Goal: Task Accomplishment & Management: Manage account settings

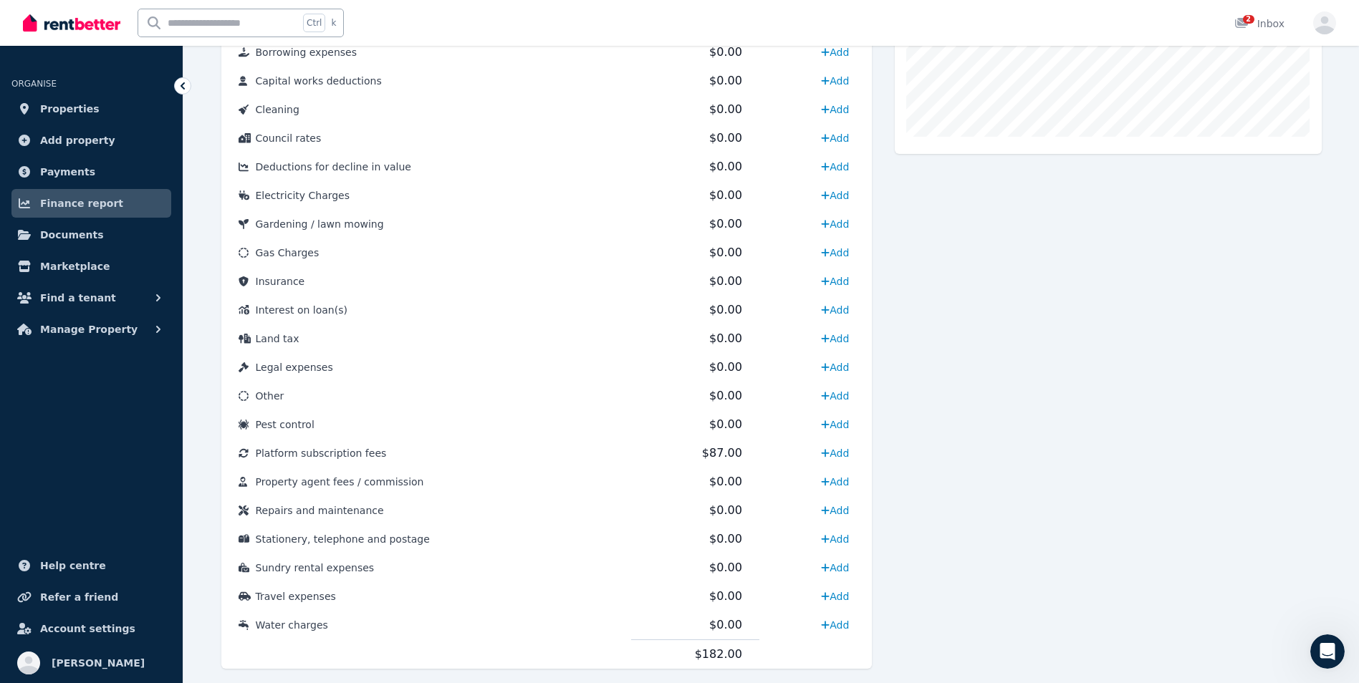
scroll to position [2, 0]
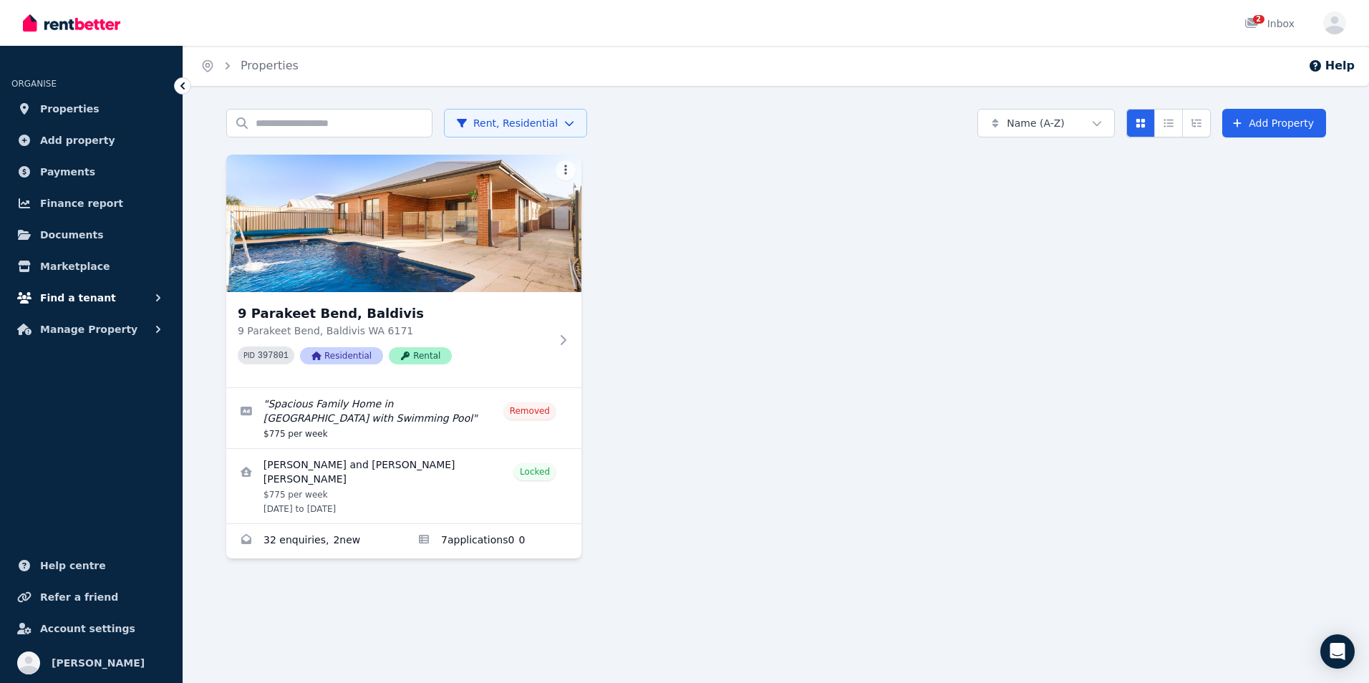
click at [96, 294] on span "Find a tenant" at bounding box center [78, 297] width 76 height 17
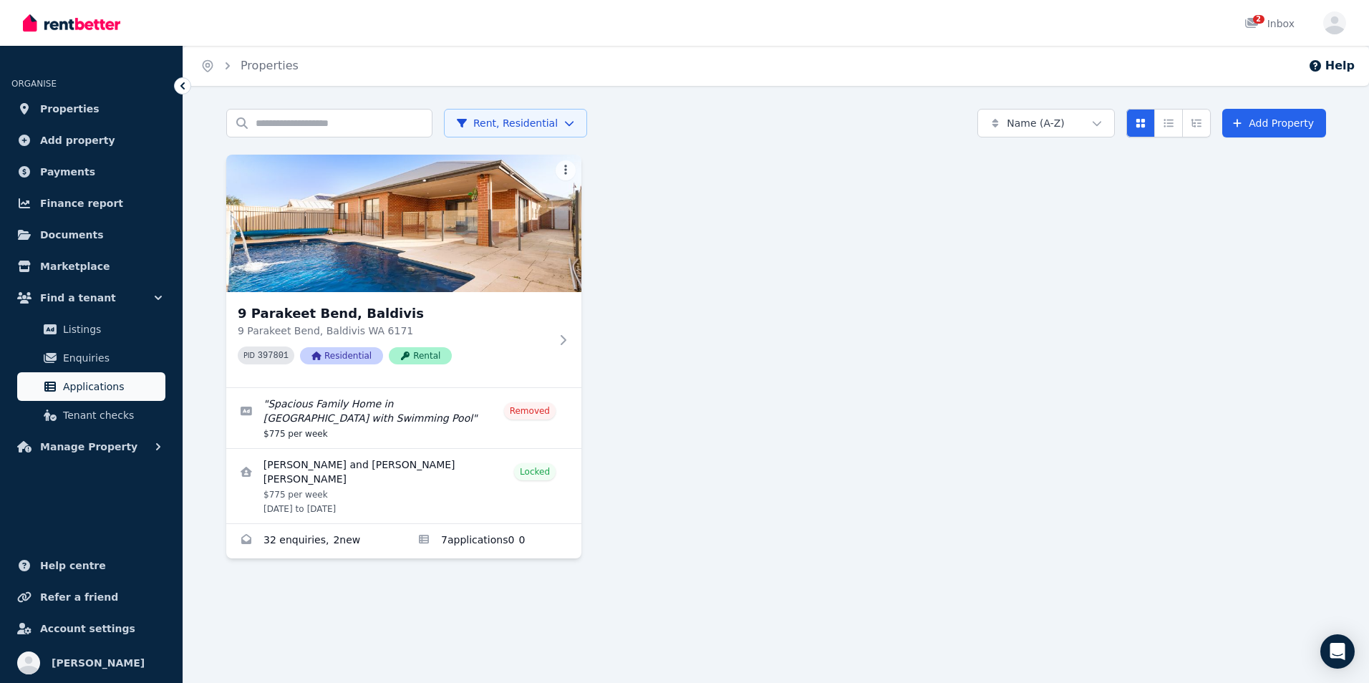
click at [94, 383] on span "Applications" at bounding box center [111, 386] width 97 height 17
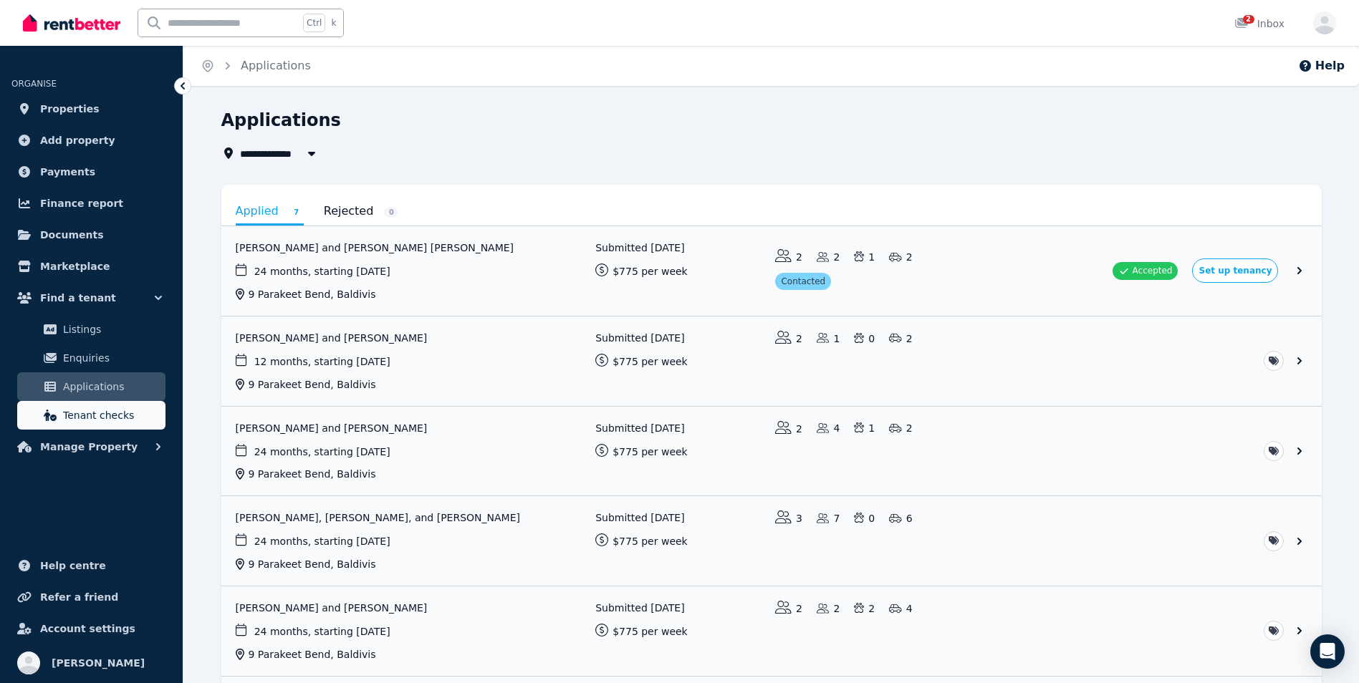
click at [86, 415] on span "Tenant checks" at bounding box center [111, 415] width 97 height 17
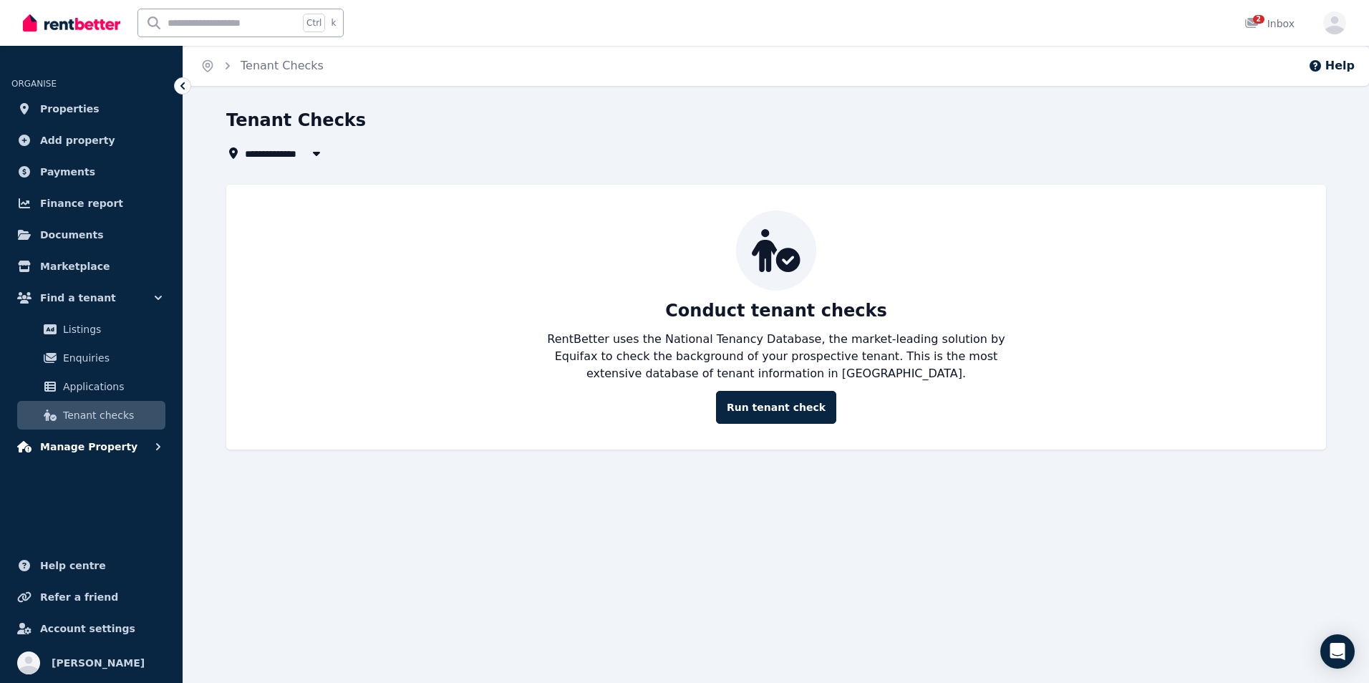
click at [132, 446] on button "Manage Property" at bounding box center [91, 447] width 160 height 29
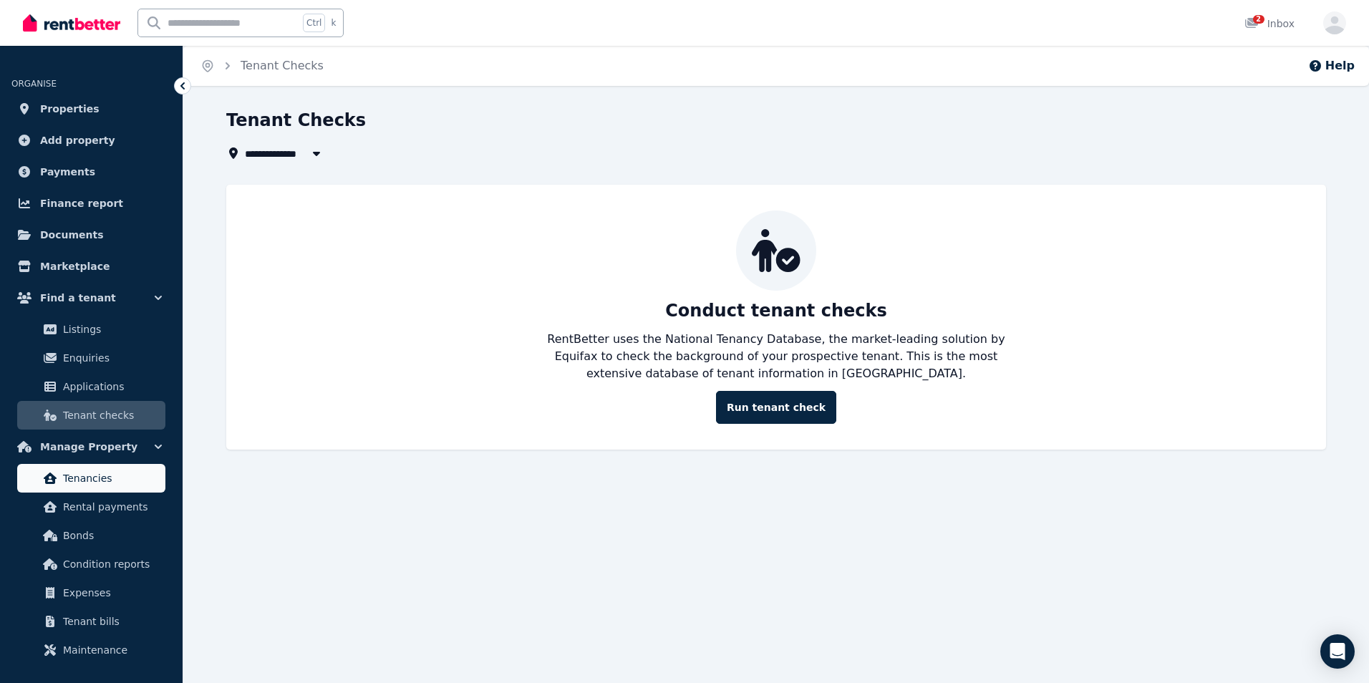
click at [105, 474] on span "Tenancies" at bounding box center [111, 478] width 97 height 17
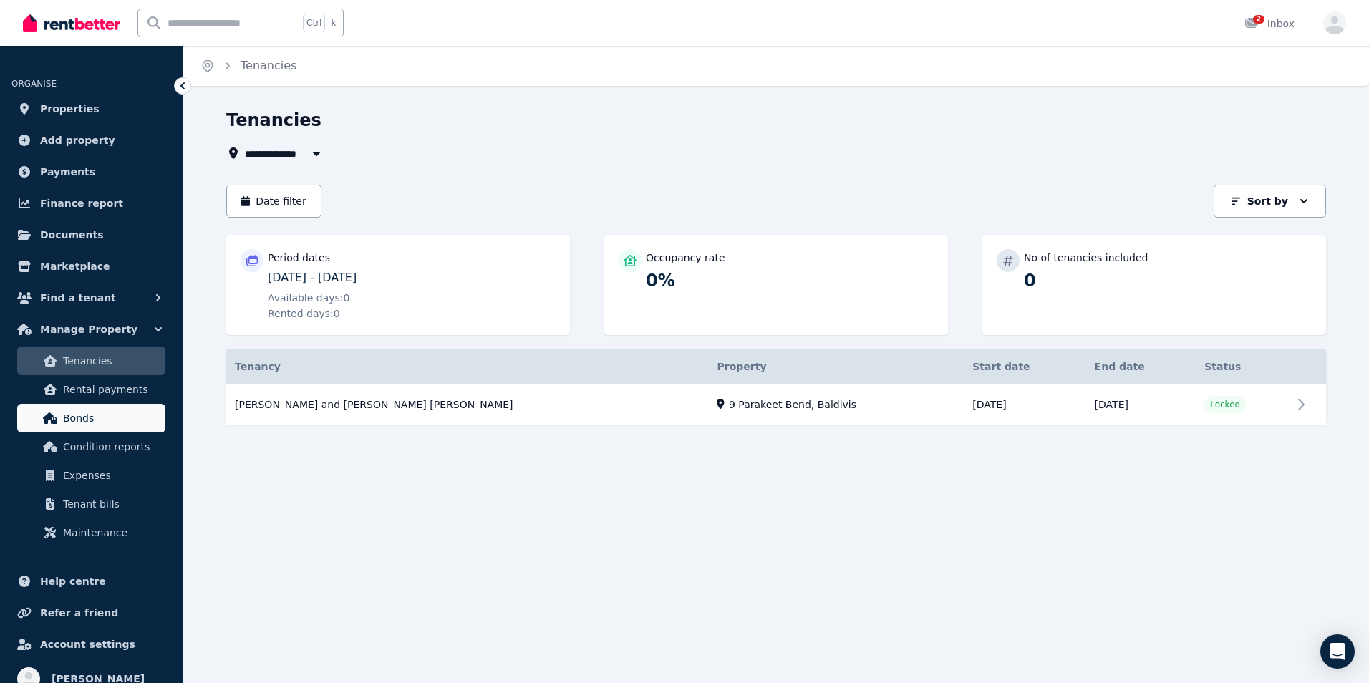
click at [94, 417] on span "Bonds" at bounding box center [111, 418] width 97 height 17
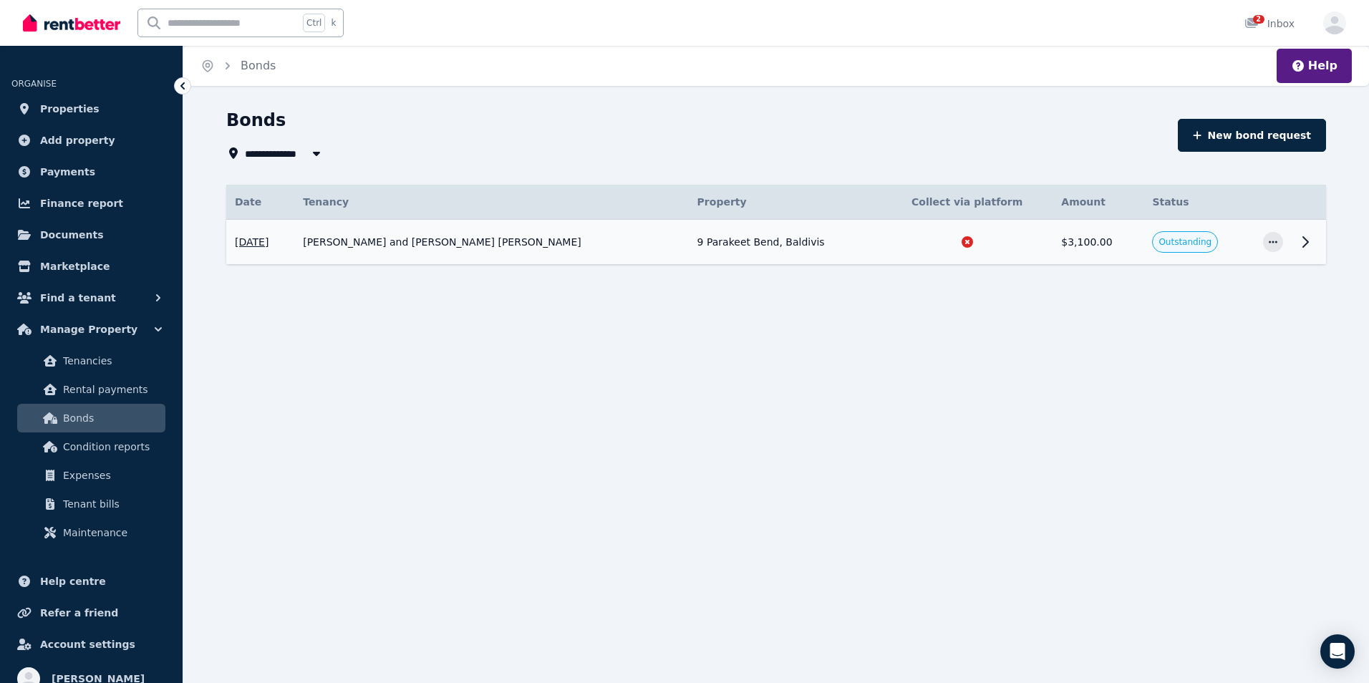
click at [1180, 241] on span "Outstanding" at bounding box center [1185, 241] width 53 height 11
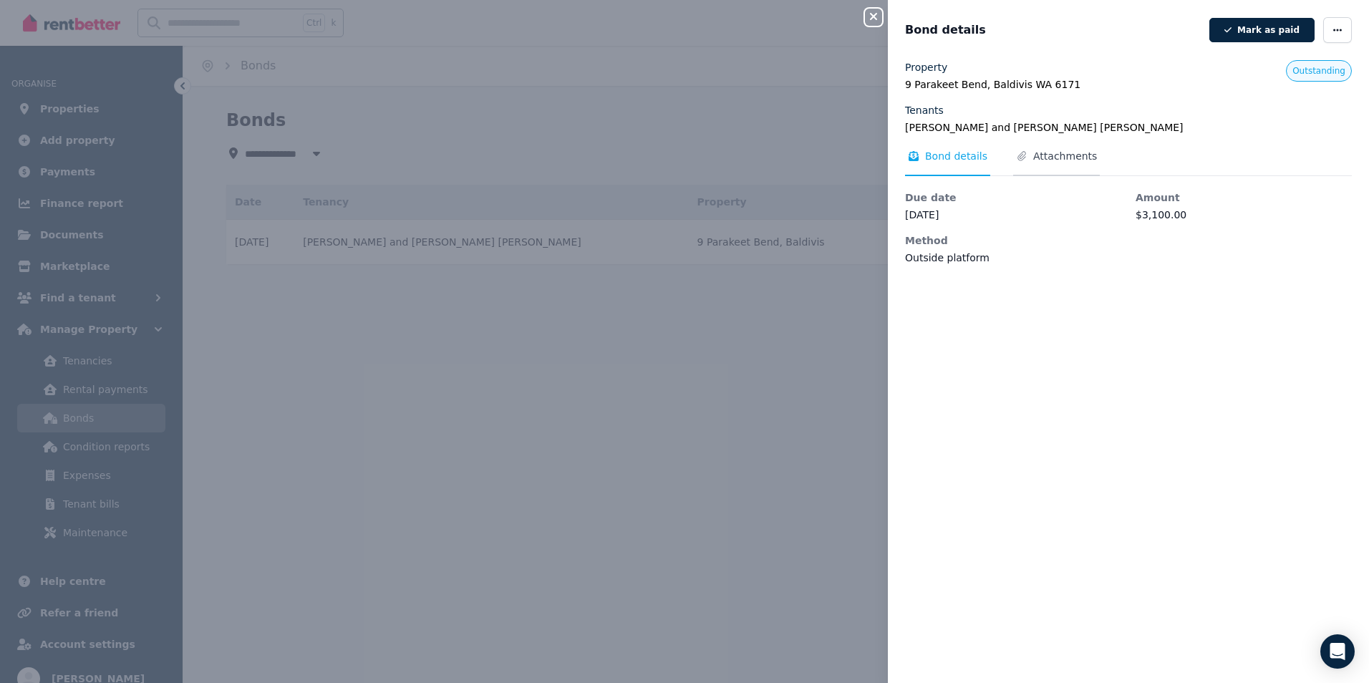
click at [1045, 156] on span "Attachments" at bounding box center [1065, 156] width 64 height 14
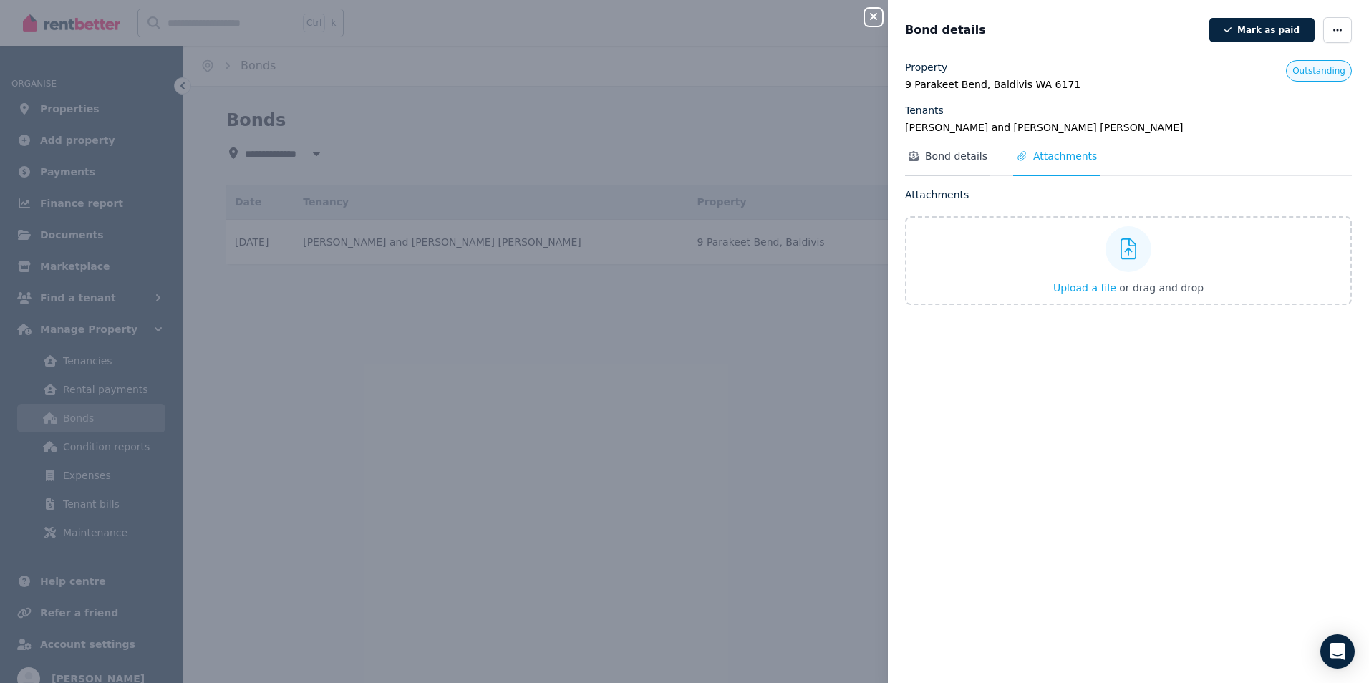
click at [950, 150] on span "Bond details" at bounding box center [956, 156] width 62 height 14
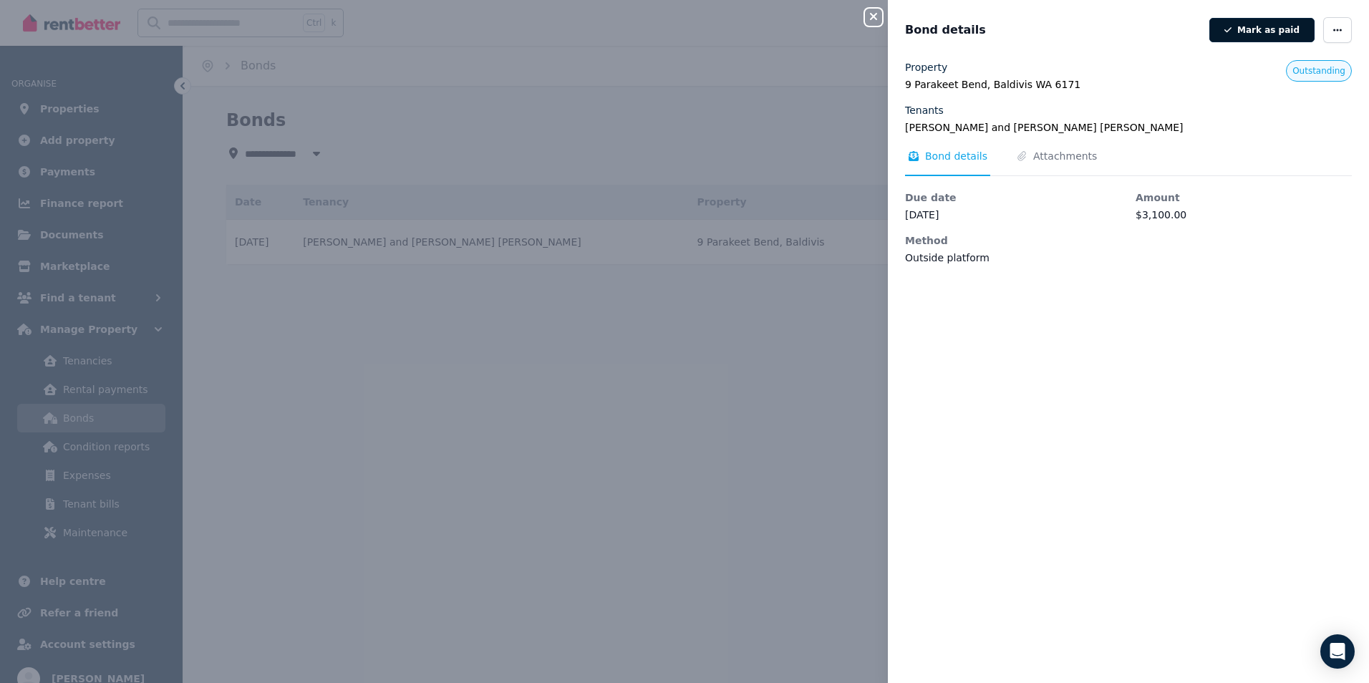
click at [1253, 26] on button "Mark as paid" at bounding box center [1262, 30] width 105 height 24
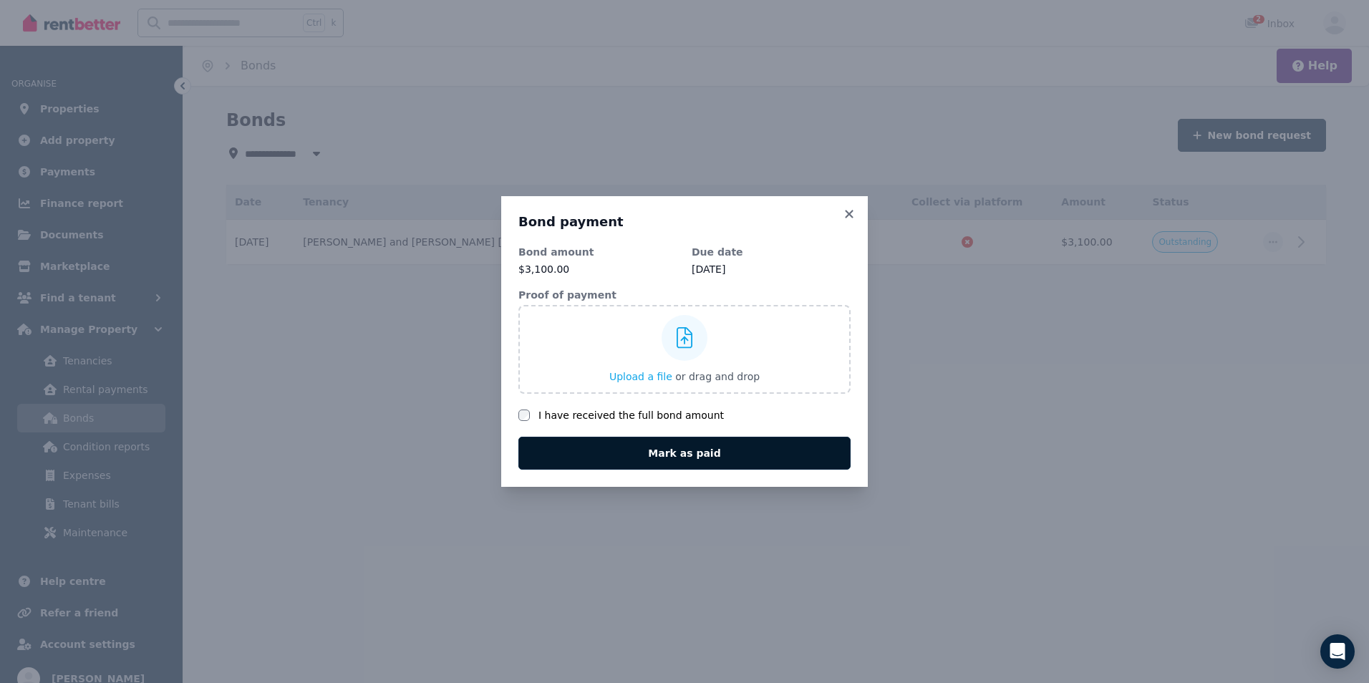
click at [677, 457] on button "Mark as paid" at bounding box center [685, 453] width 332 height 33
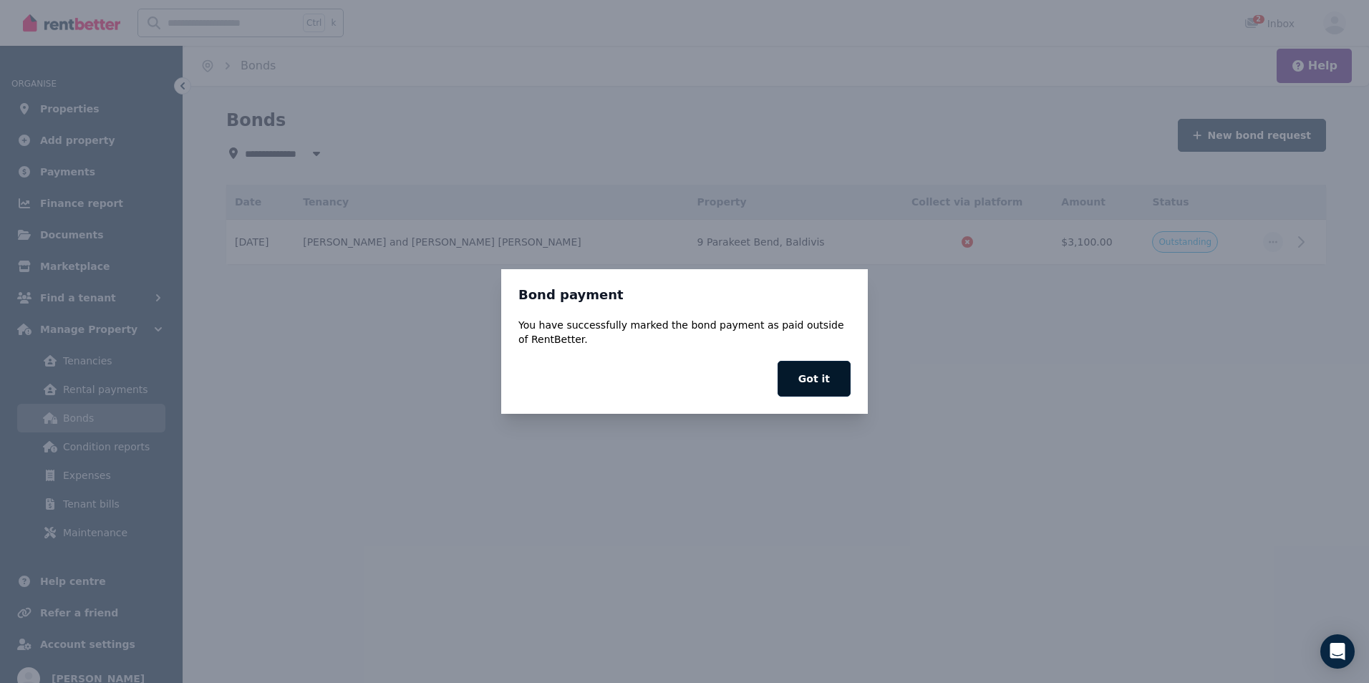
click at [806, 387] on button "Got it" at bounding box center [814, 379] width 73 height 36
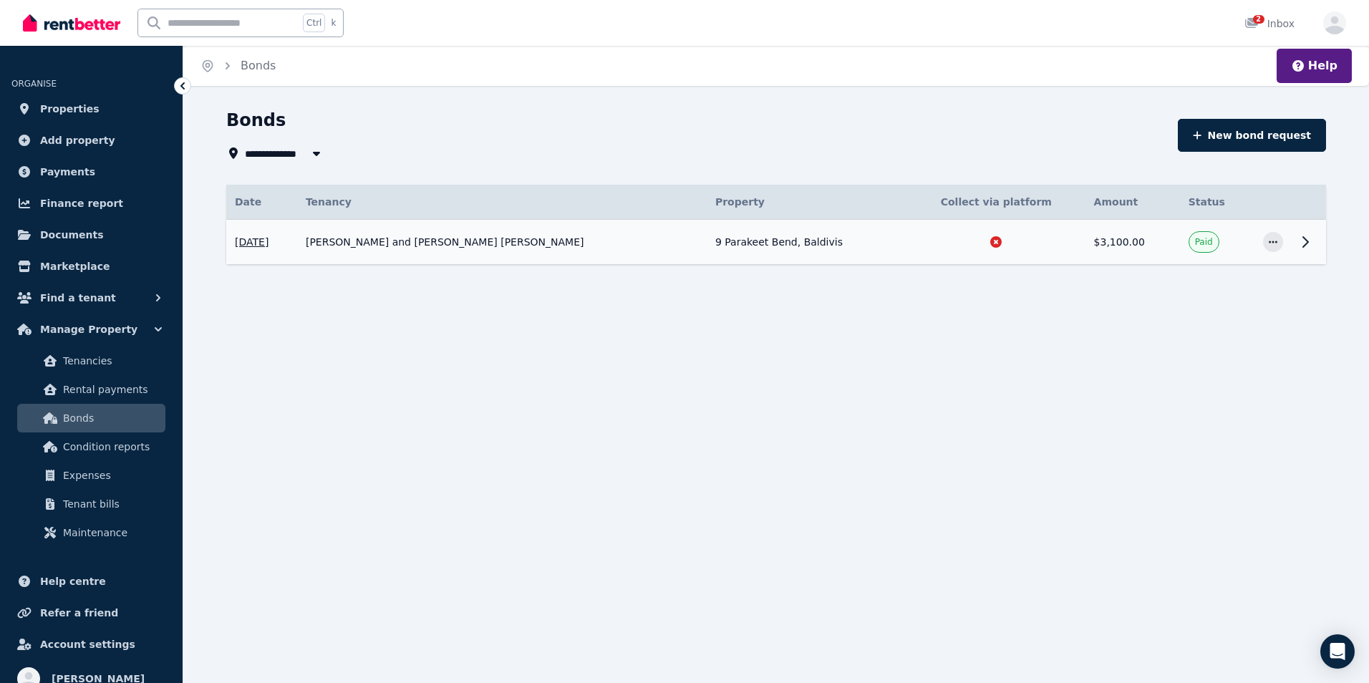
click at [1308, 238] on icon at bounding box center [1305, 241] width 17 height 17
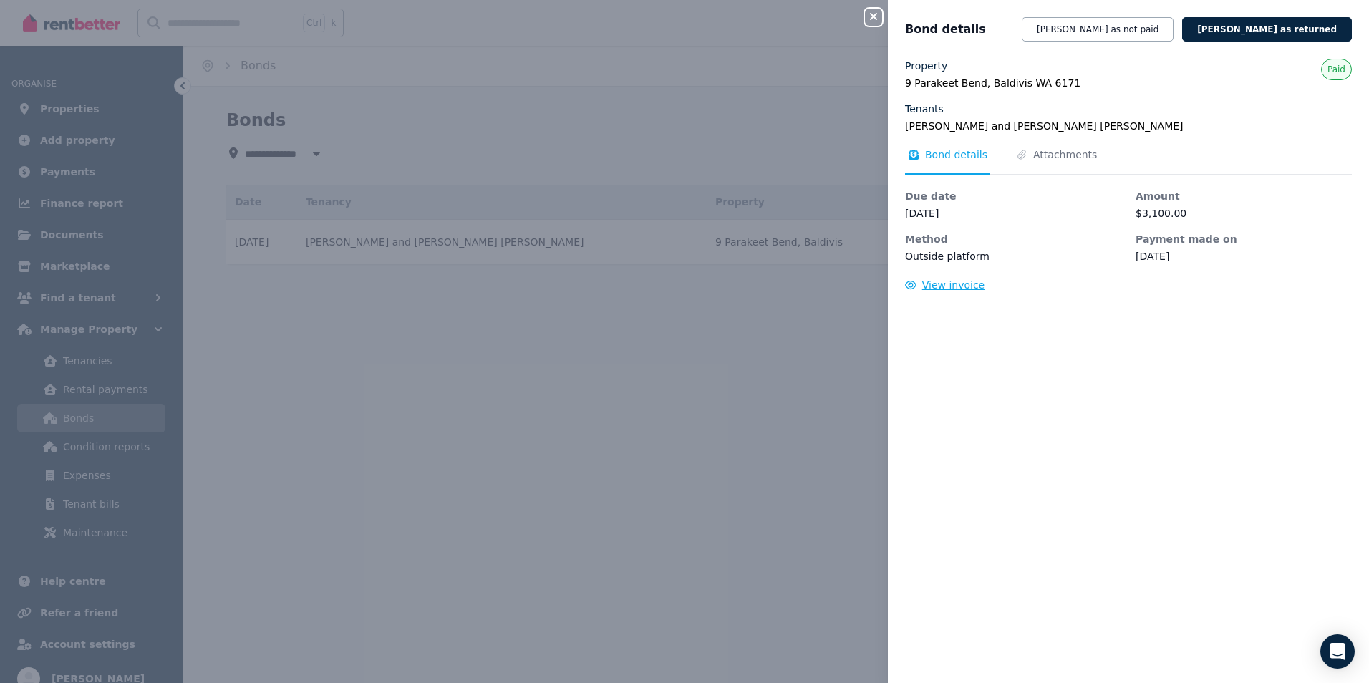
click at [935, 284] on span "View invoice" at bounding box center [953, 284] width 63 height 11
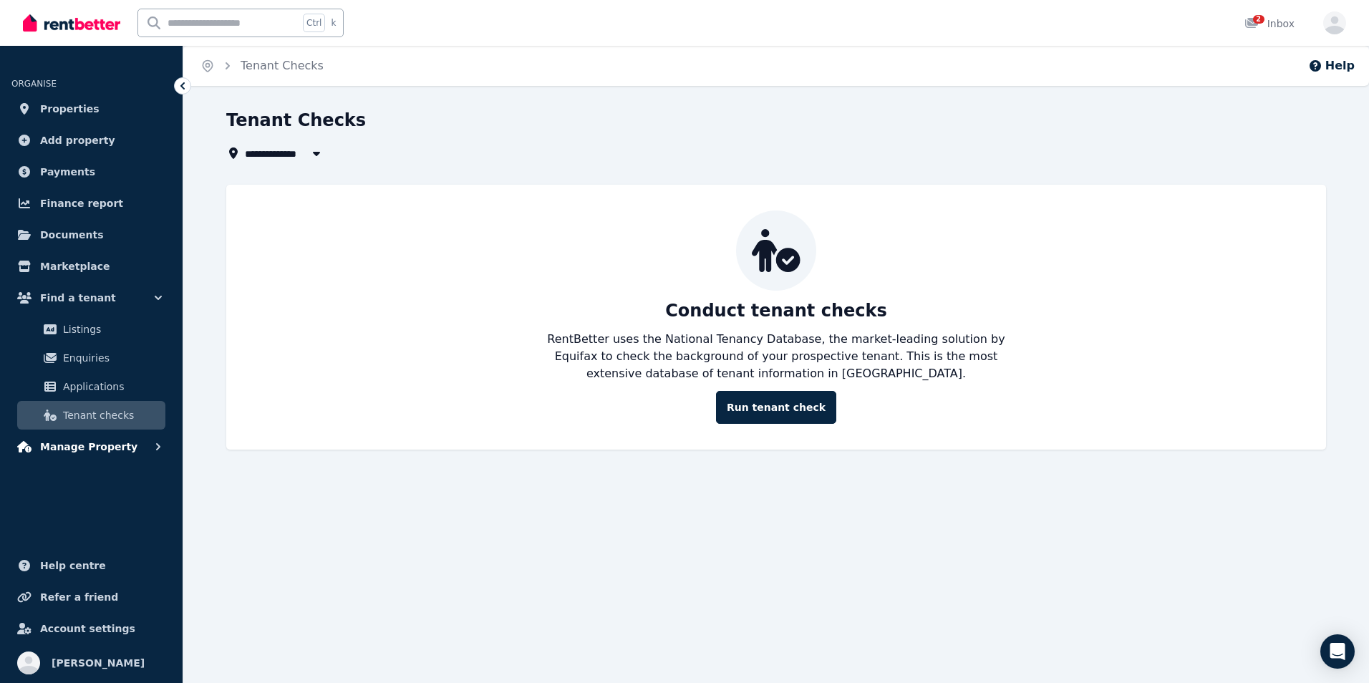
click at [102, 446] on span "Manage Property" at bounding box center [88, 446] width 97 height 17
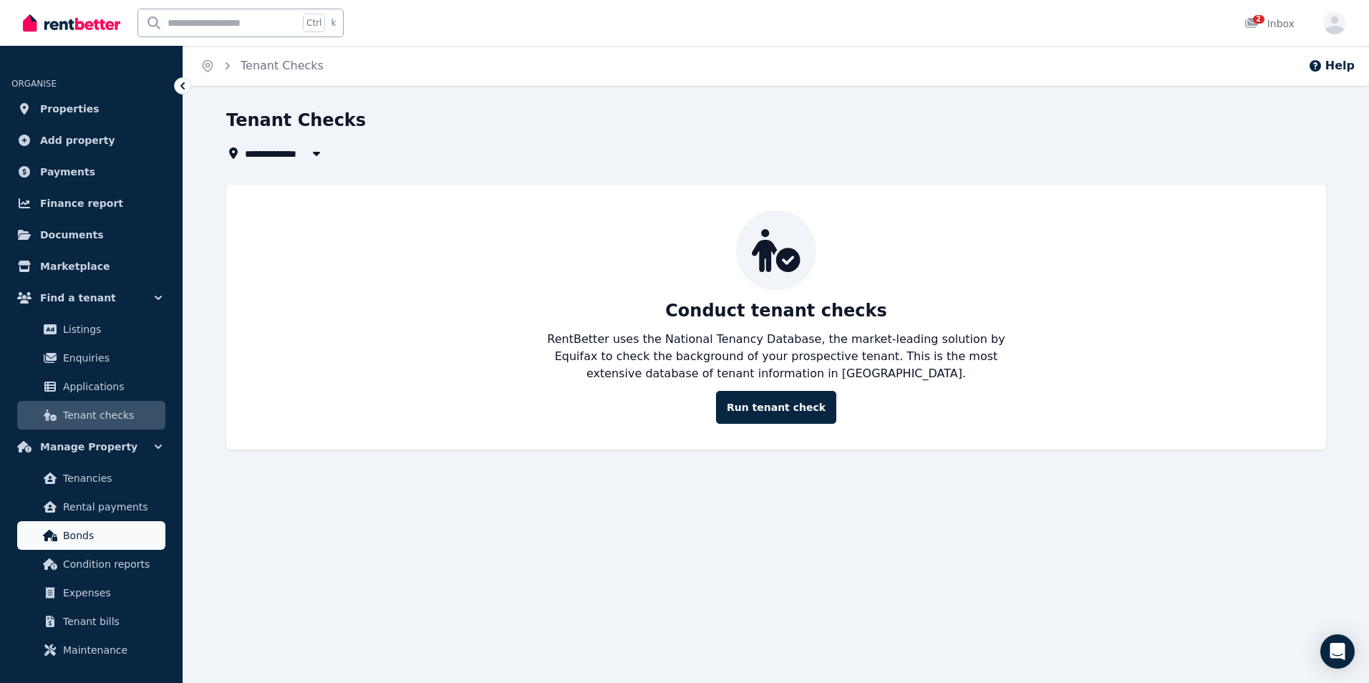
click at [101, 540] on span "Bonds" at bounding box center [111, 535] width 97 height 17
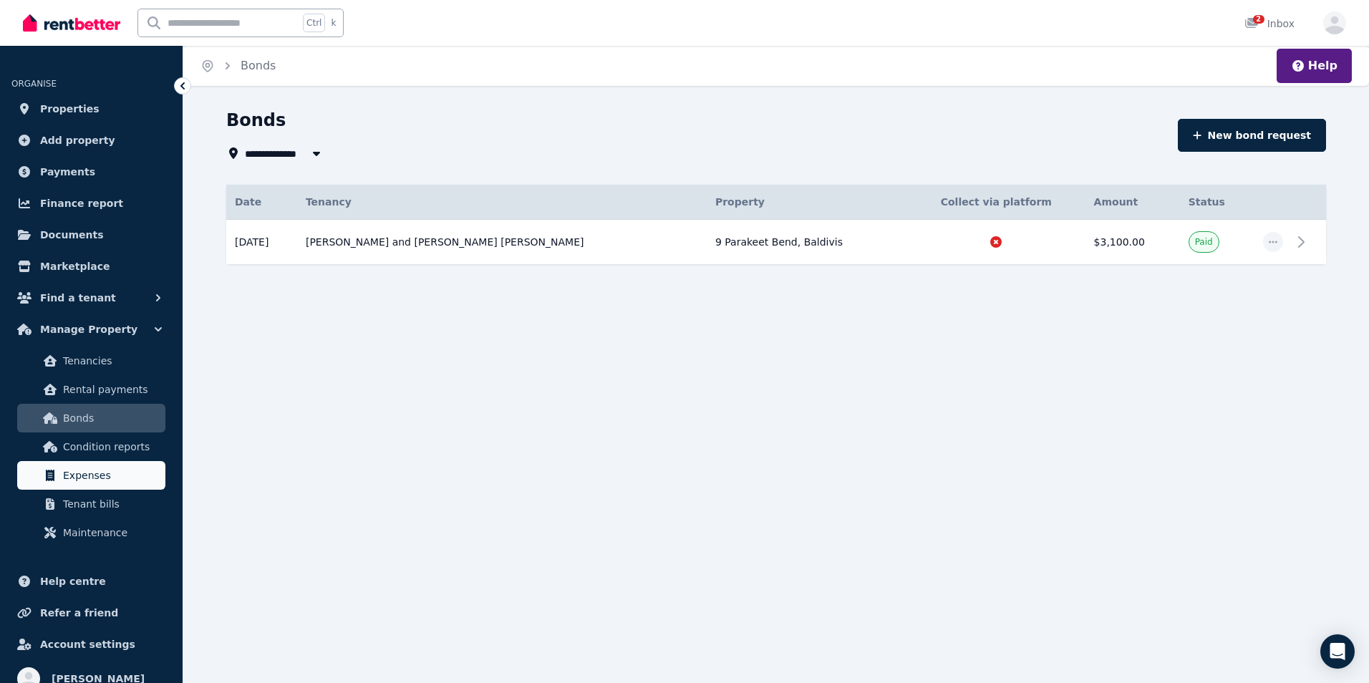
click at [95, 481] on span "Expenses" at bounding box center [111, 475] width 97 height 17
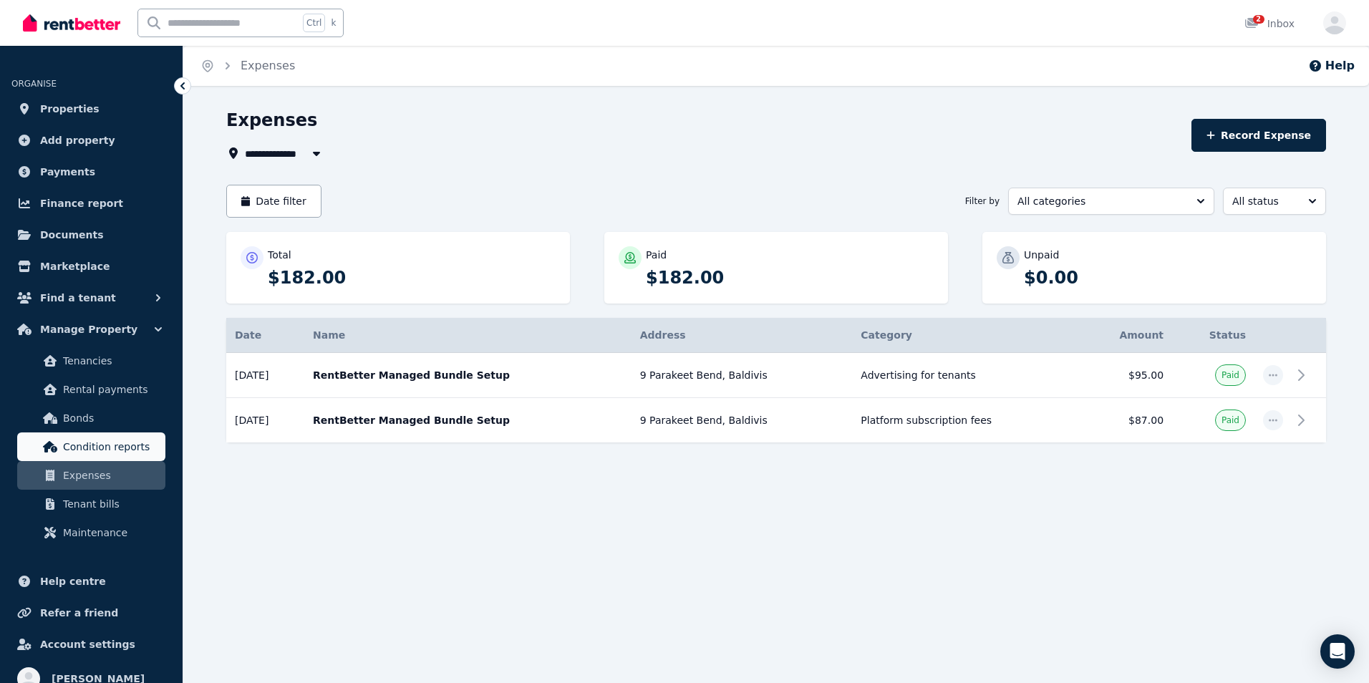
click at [86, 456] on link "Condition reports" at bounding box center [91, 447] width 148 height 29
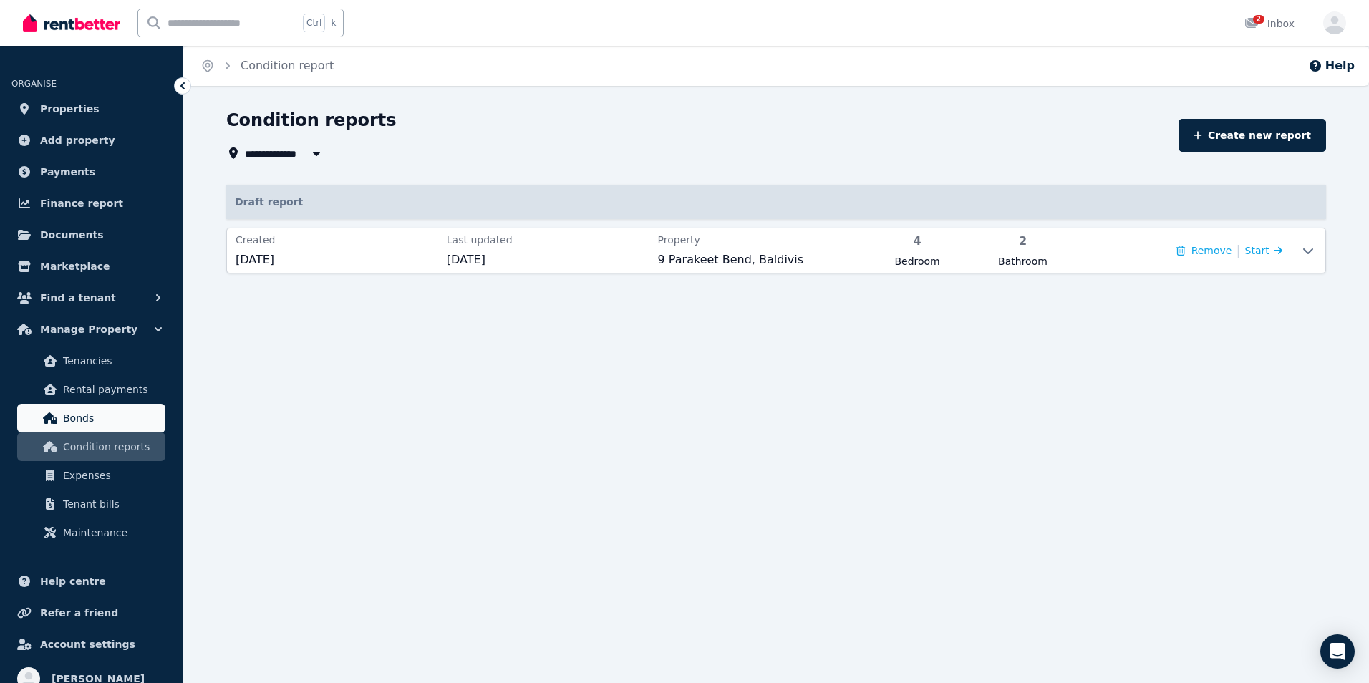
click at [89, 414] on span "Bonds" at bounding box center [111, 418] width 97 height 17
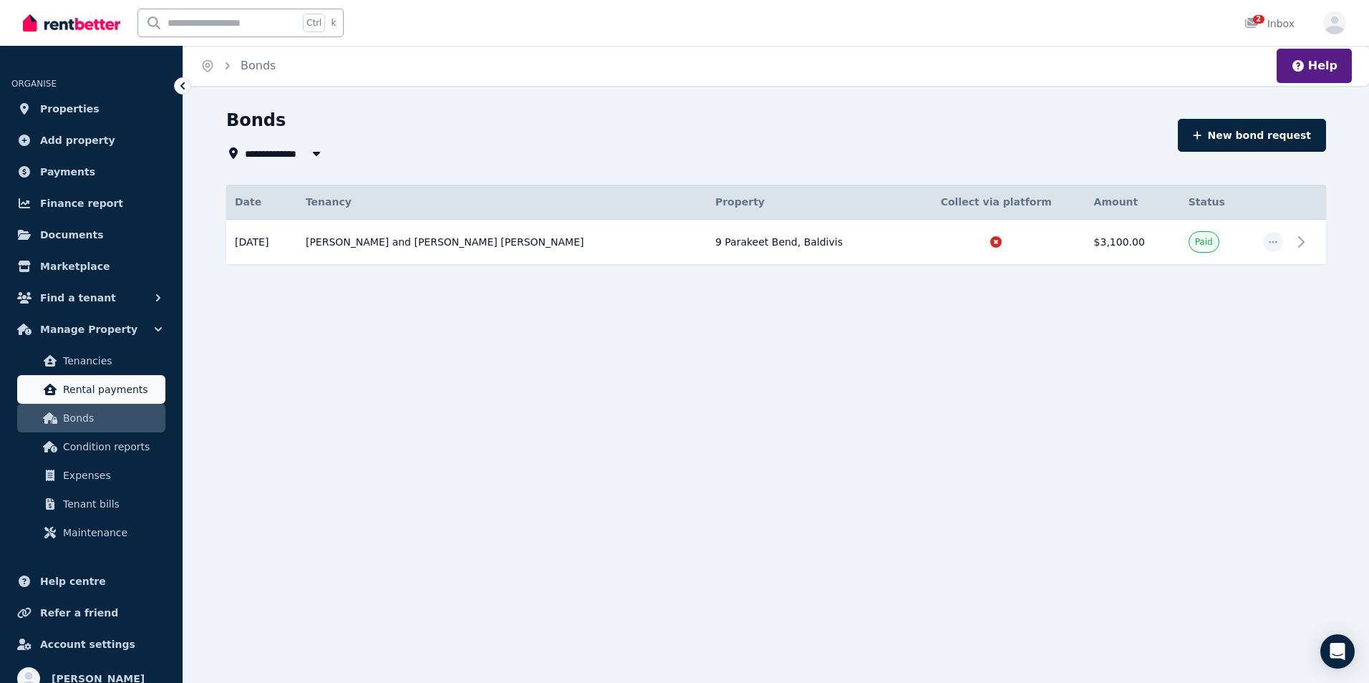
click at [75, 382] on span "Rental payments" at bounding box center [111, 389] width 97 height 17
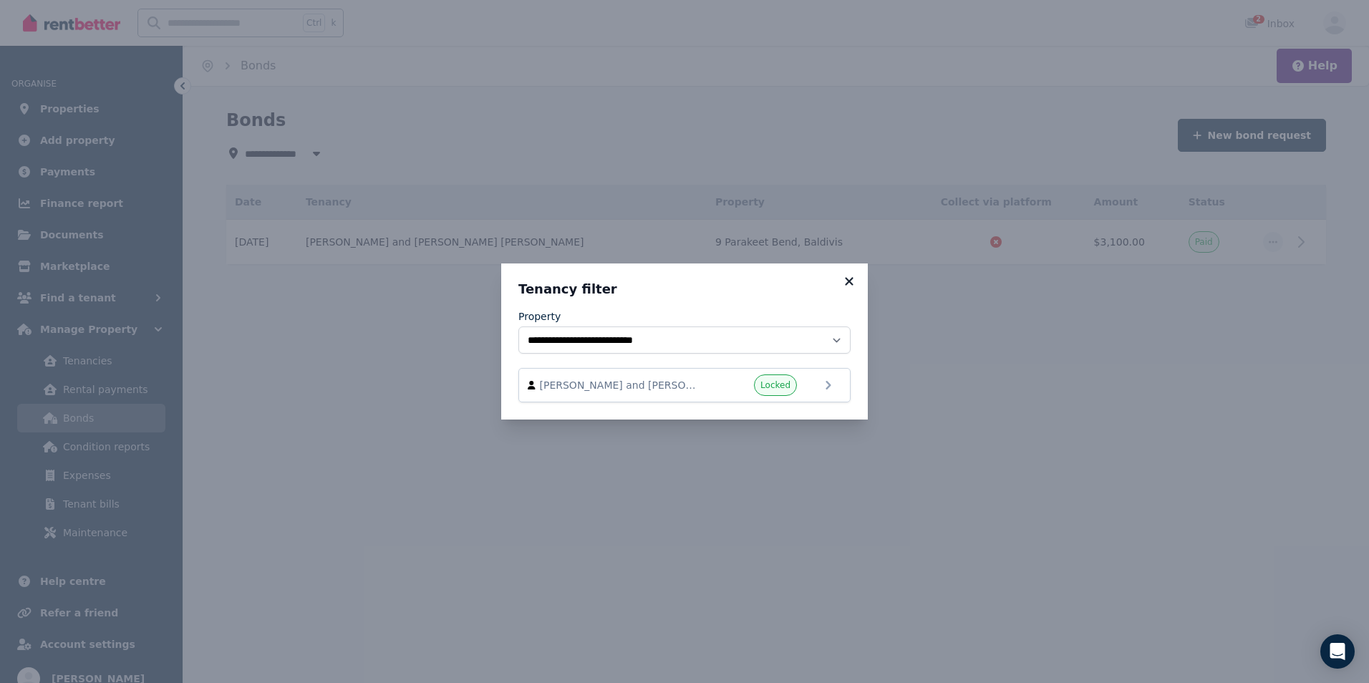
click at [846, 279] on icon at bounding box center [849, 281] width 8 height 8
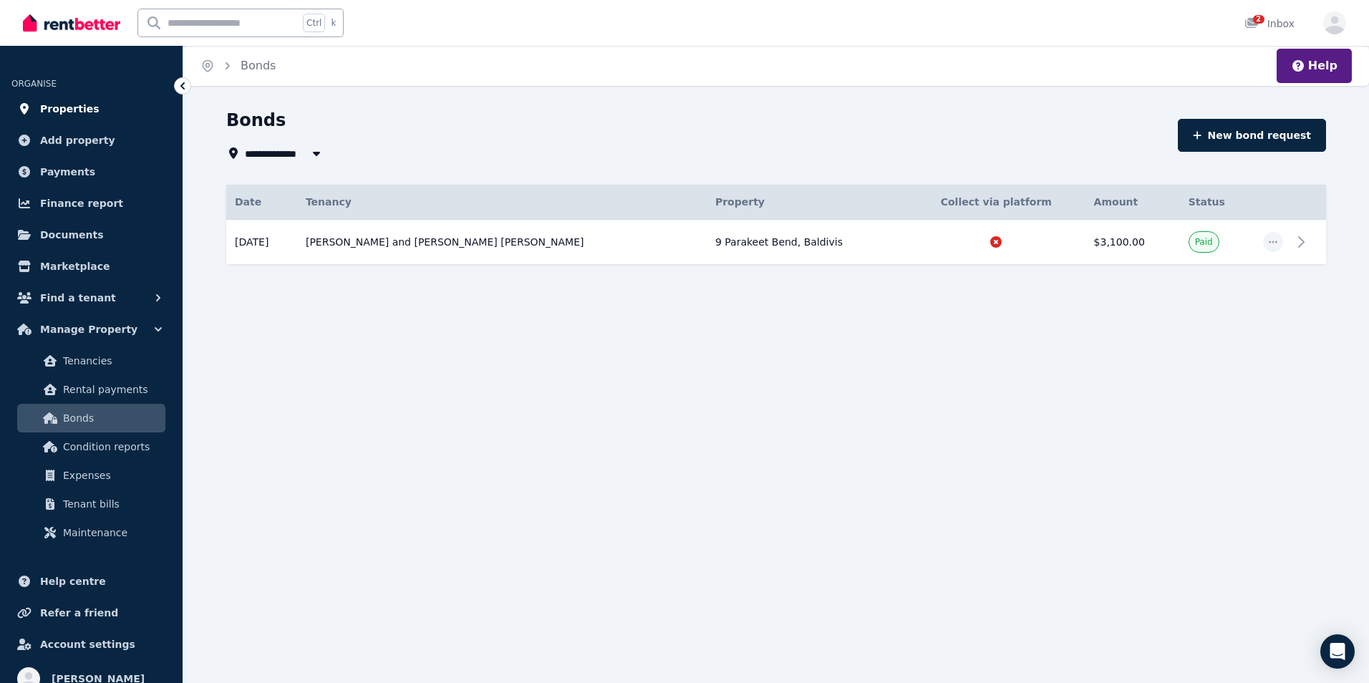
click at [85, 112] on span "Properties" at bounding box center [69, 108] width 59 height 17
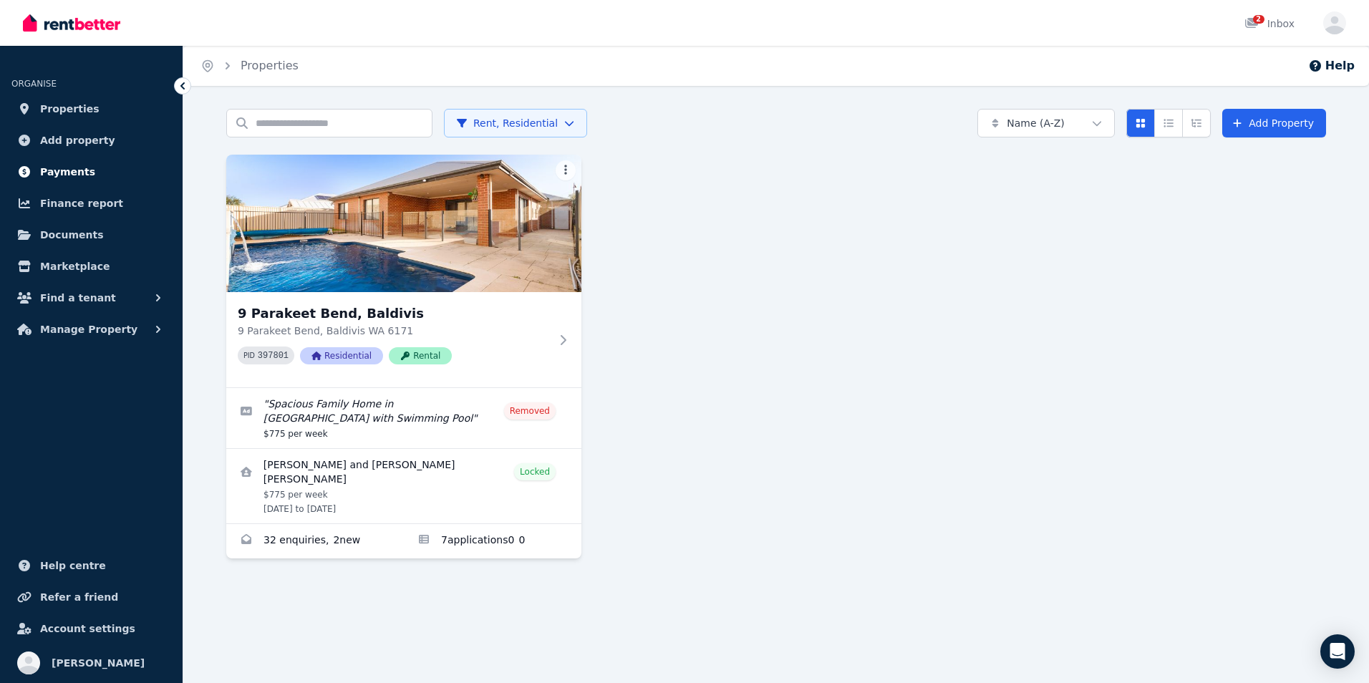
click at [70, 173] on span "Payments" at bounding box center [67, 171] width 55 height 17
